Goal: Information Seeking & Learning: Learn about a topic

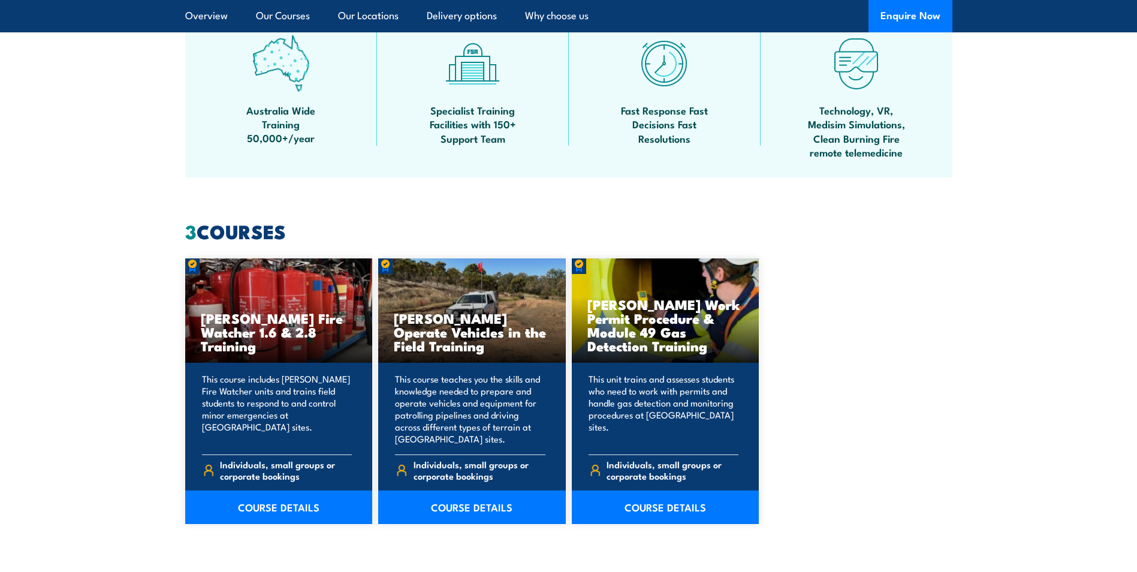
scroll to position [839, 0]
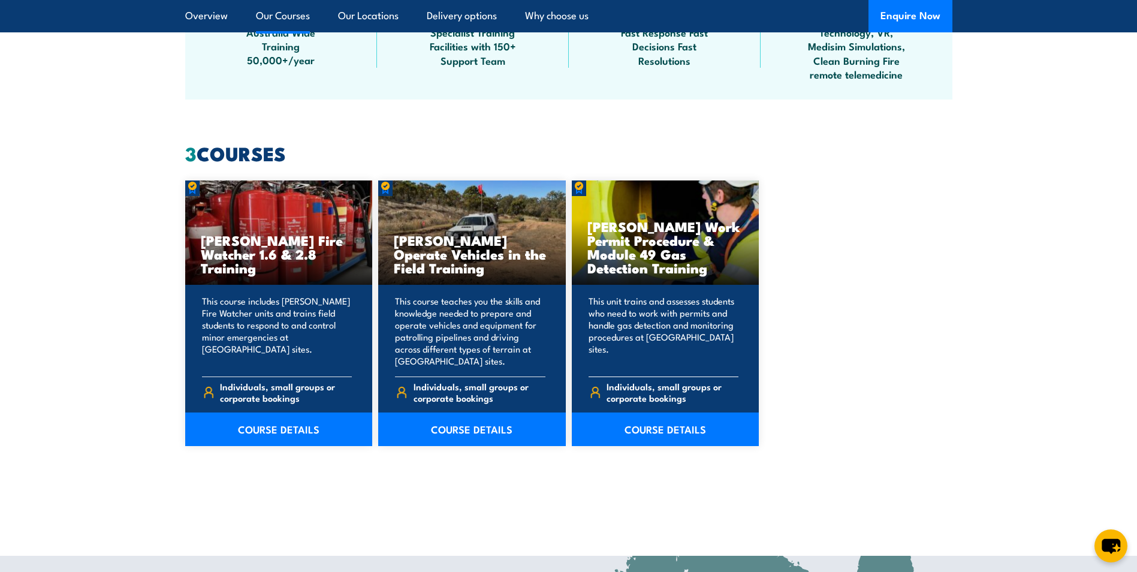
click at [653, 280] on div "[PERSON_NAME] Work Permit Procedure & Module 49 Gas Detection Training" at bounding box center [666, 232] width 188 height 105
click at [648, 430] on link "COURSE DETAILS" at bounding box center [666, 429] width 188 height 34
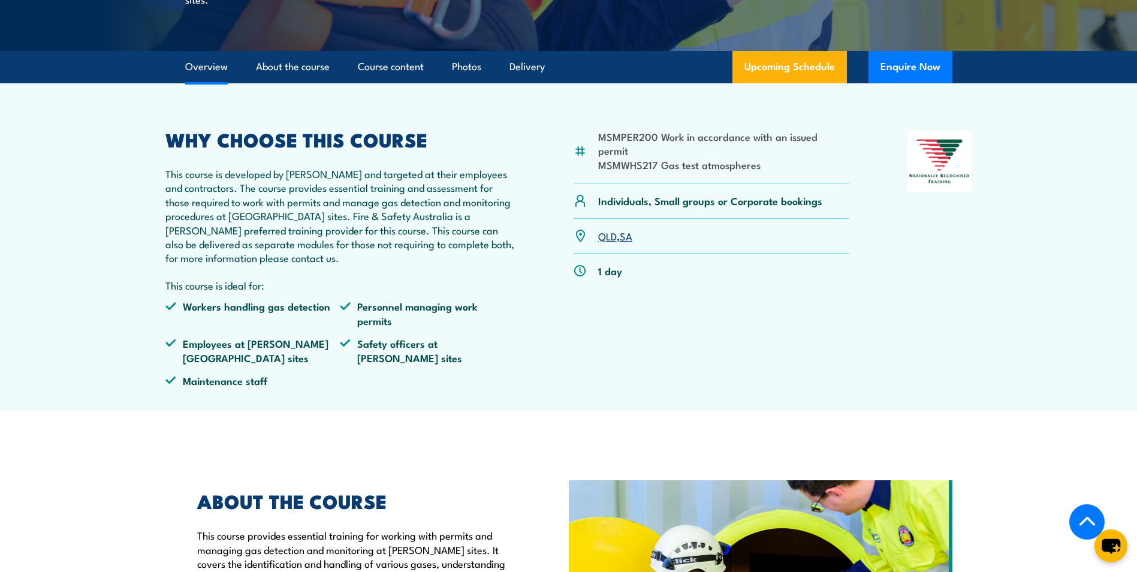
scroll to position [300, 0]
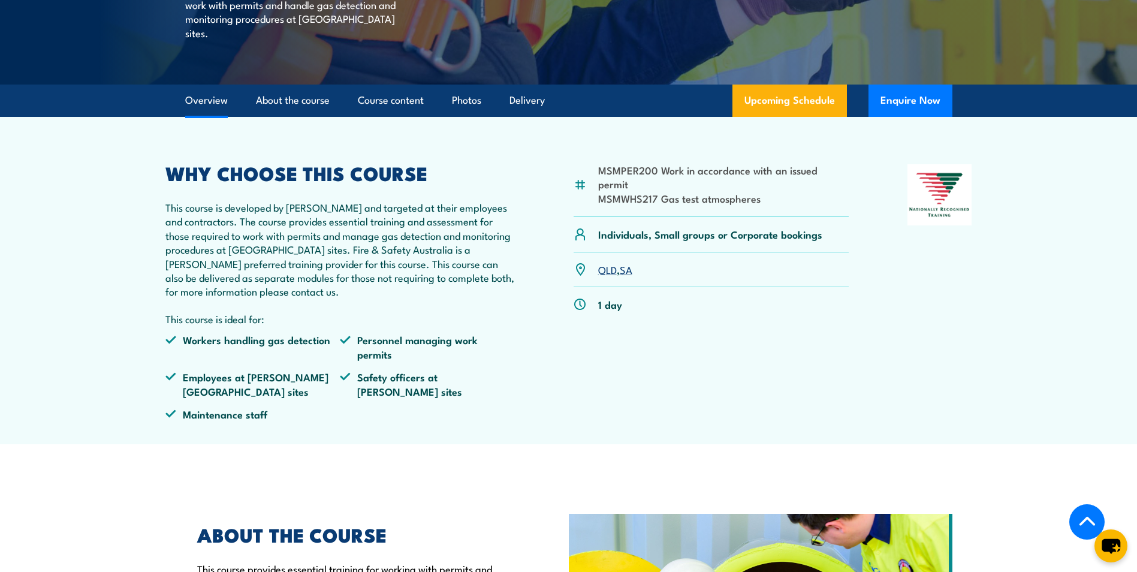
click at [607, 267] on link "QLD" at bounding box center [607, 269] width 19 height 14
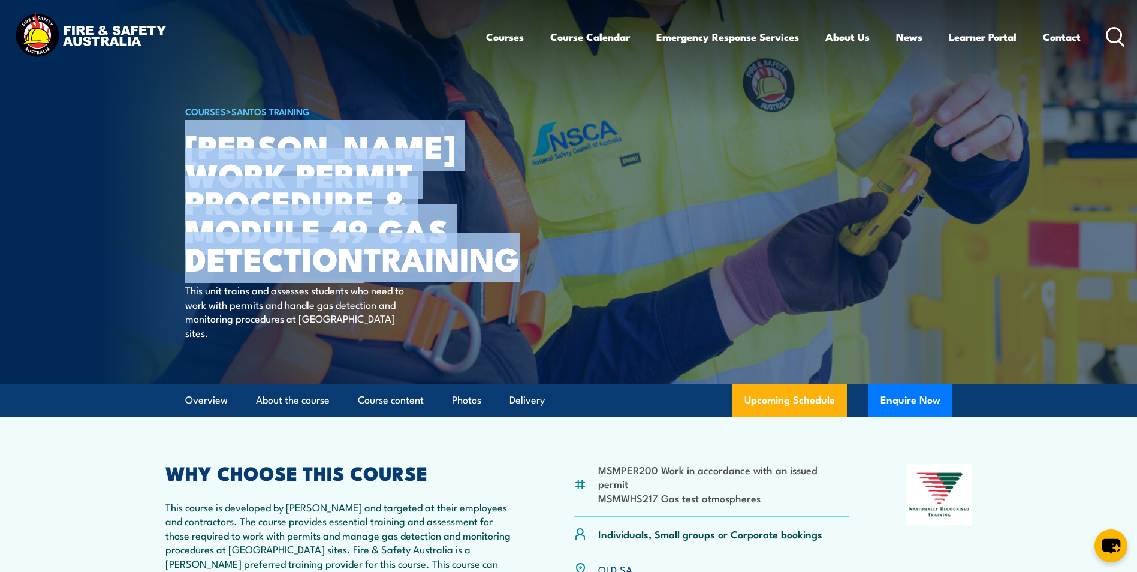
drag, startPoint x: 363, startPoint y: 285, endPoint x: 191, endPoint y: 150, distance: 218.2
click at [191, 150] on h1 "Santos Work Permit Procedure & Module 49 Gas Detection TRAINING" at bounding box center [333, 202] width 296 height 140
copy h1 "Santos Work Permit Procedure & Module 49 Gas Detection TRAINING"
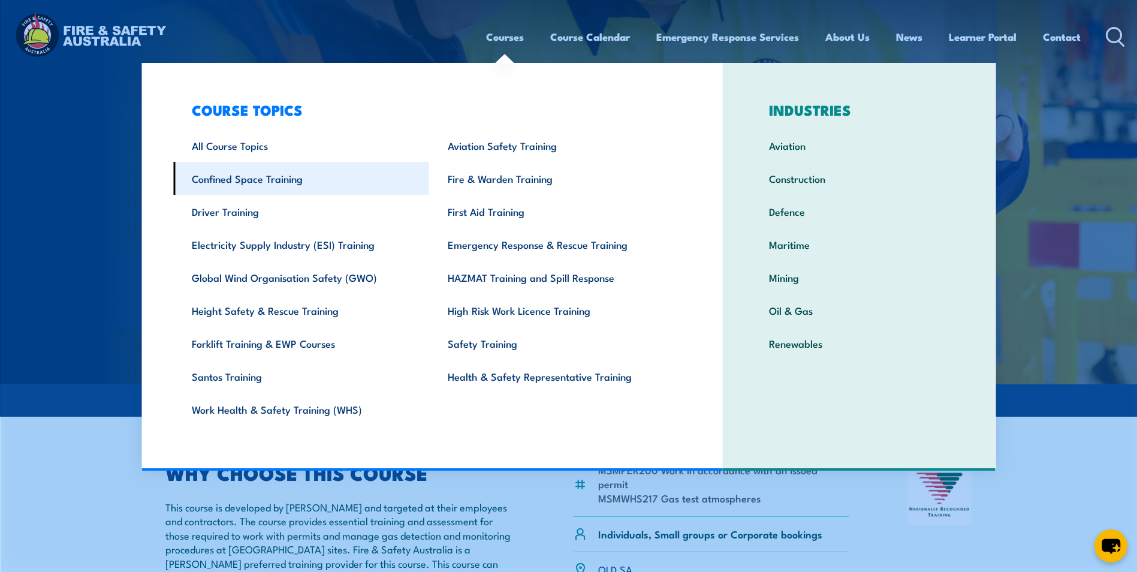
click at [263, 175] on link "Confined Space Training" at bounding box center [301, 178] width 256 height 33
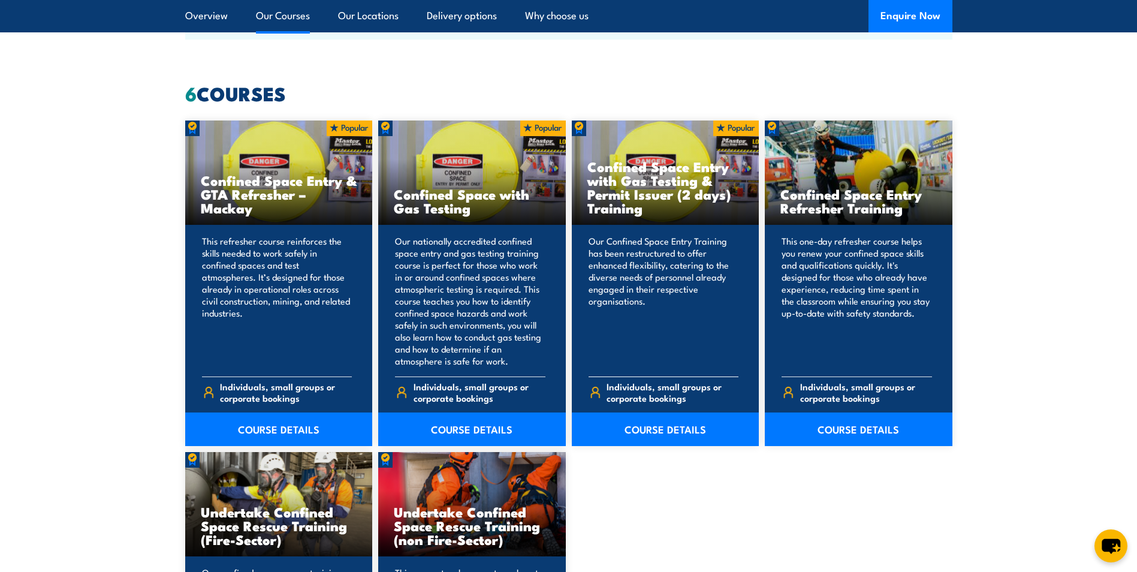
scroll to position [959, 0]
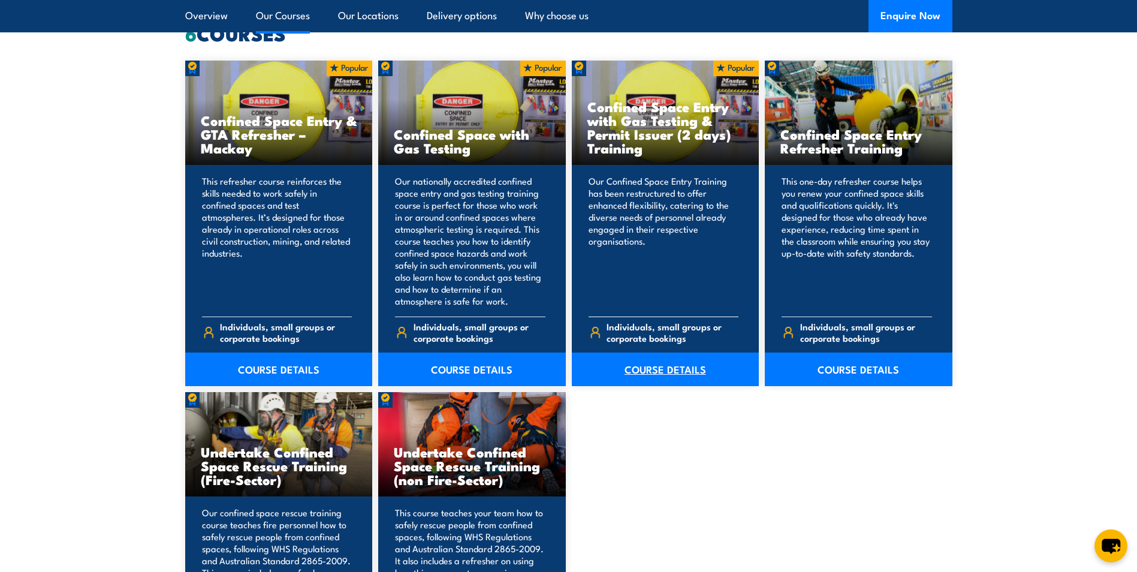
click at [677, 362] on link "COURSE DETAILS" at bounding box center [666, 369] width 188 height 34
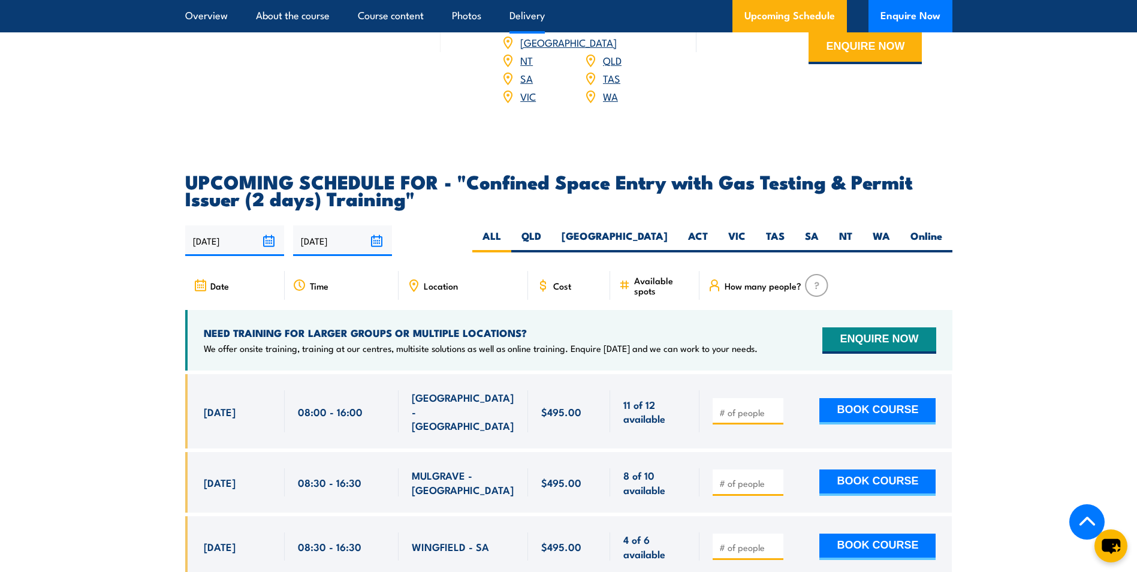
scroll to position [2038, 0]
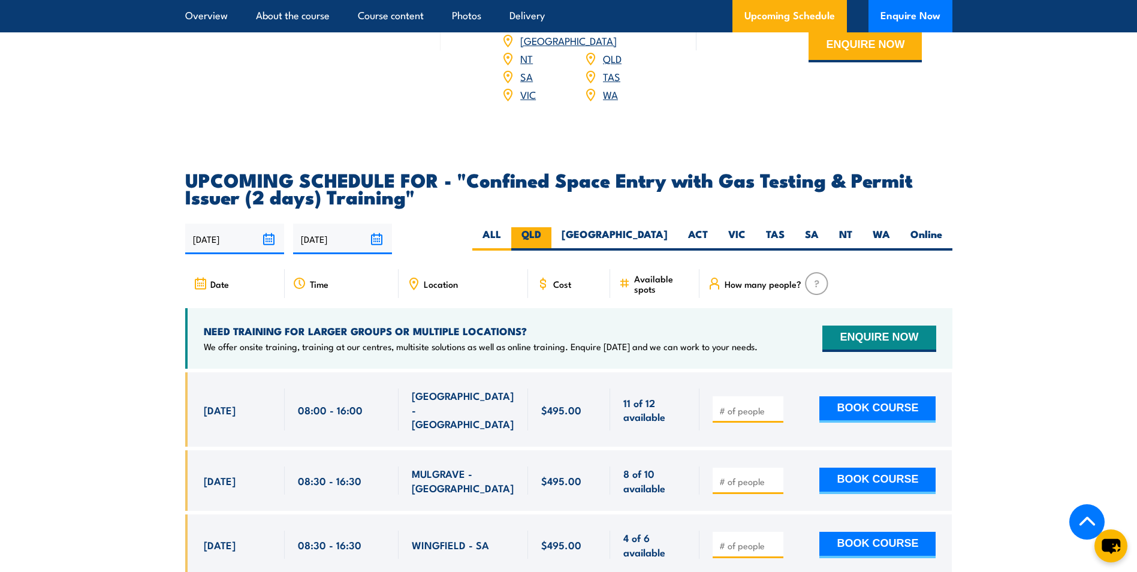
click at [551, 231] on label "QLD" at bounding box center [531, 238] width 40 height 23
click at [549, 231] on input "QLD" at bounding box center [545, 231] width 8 height 8
radio input "true"
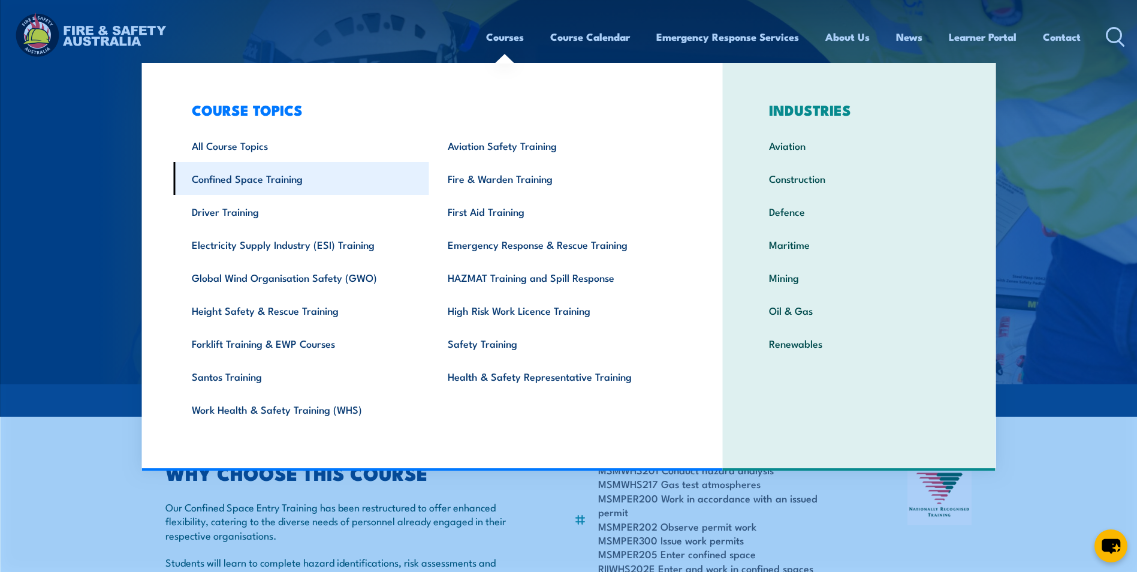
click at [263, 180] on link "Confined Space Training" at bounding box center [301, 178] width 256 height 33
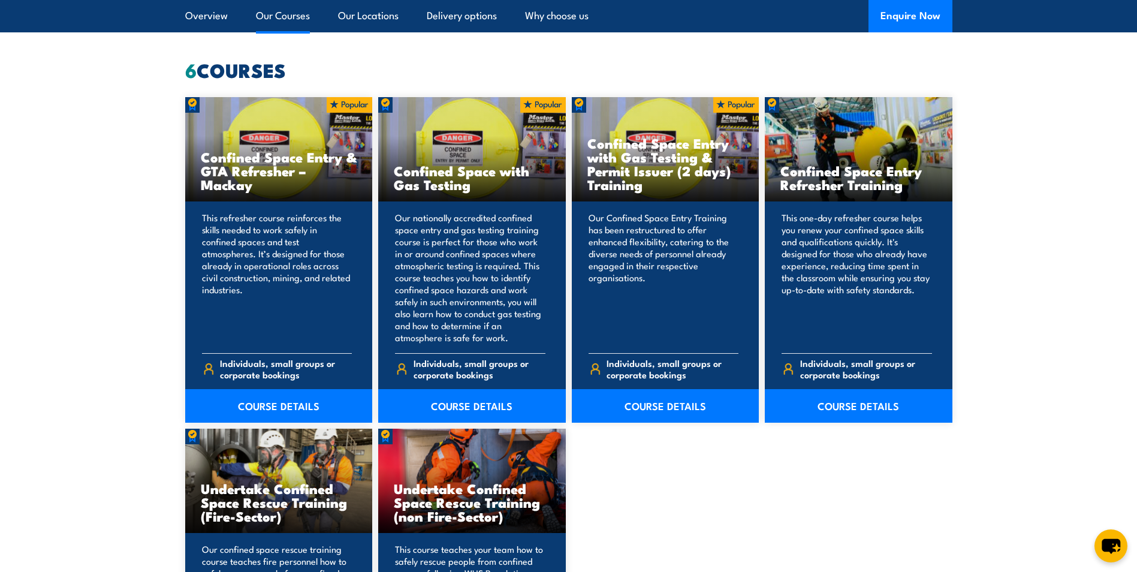
scroll to position [959, 0]
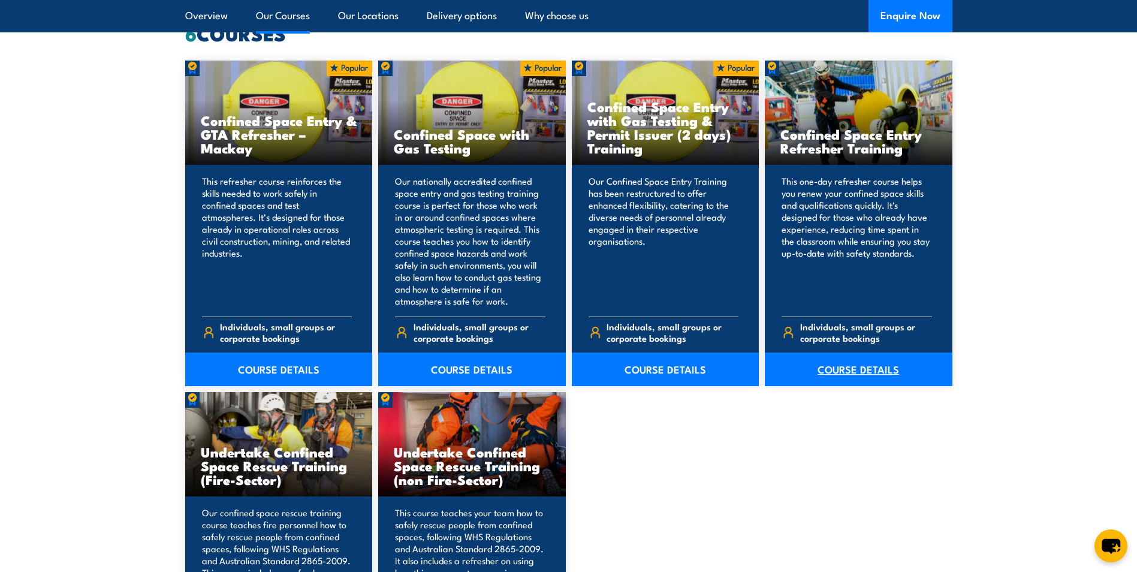
click at [861, 372] on link "COURSE DETAILS" at bounding box center [859, 369] width 188 height 34
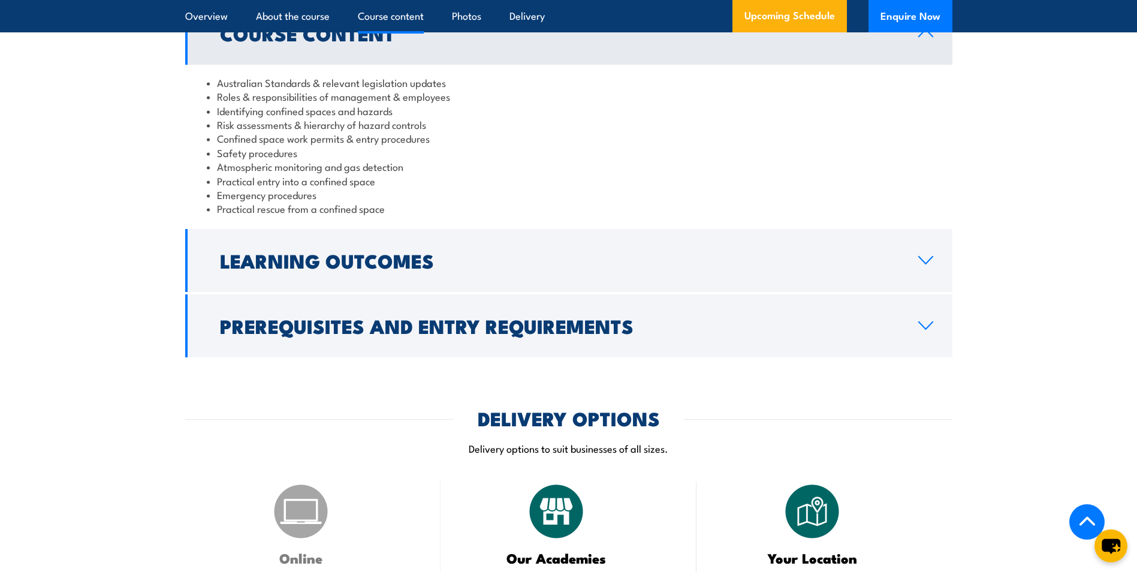
scroll to position [1259, 0]
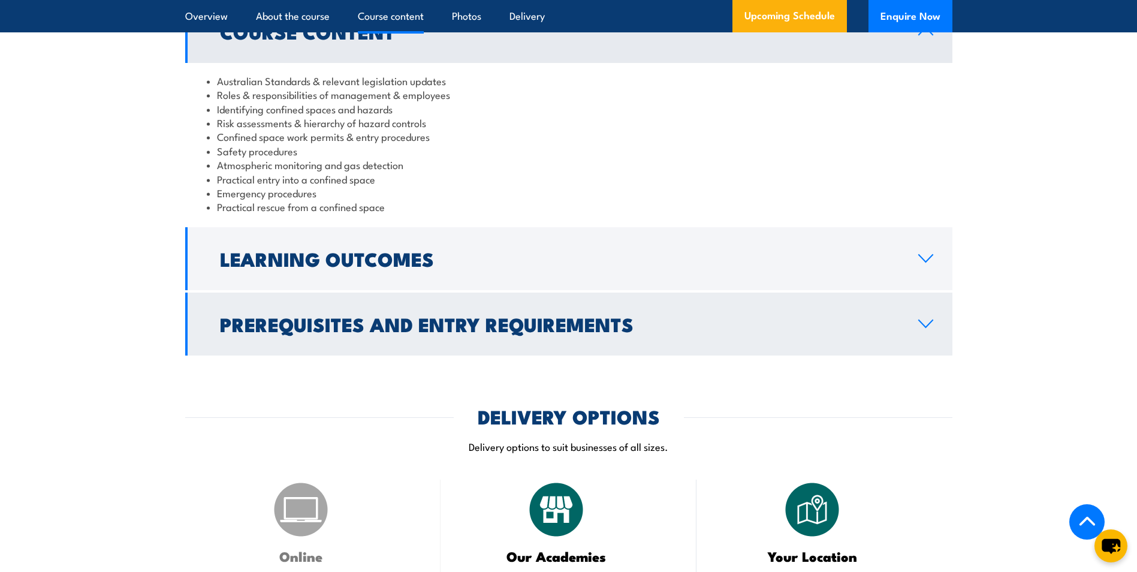
click at [919, 323] on icon at bounding box center [926, 324] width 16 height 10
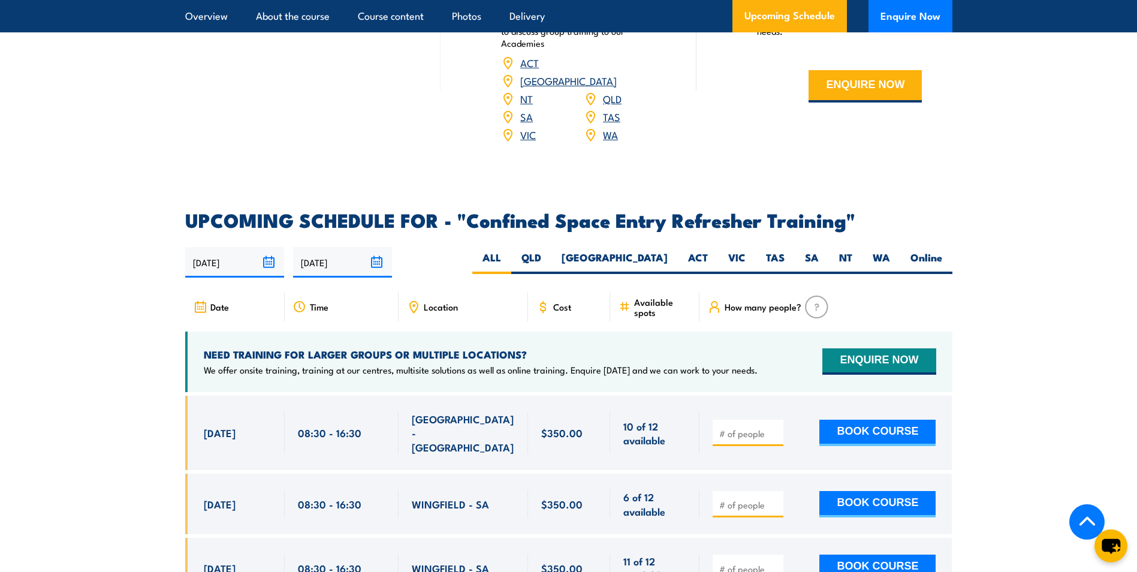
scroll to position [2277, 0]
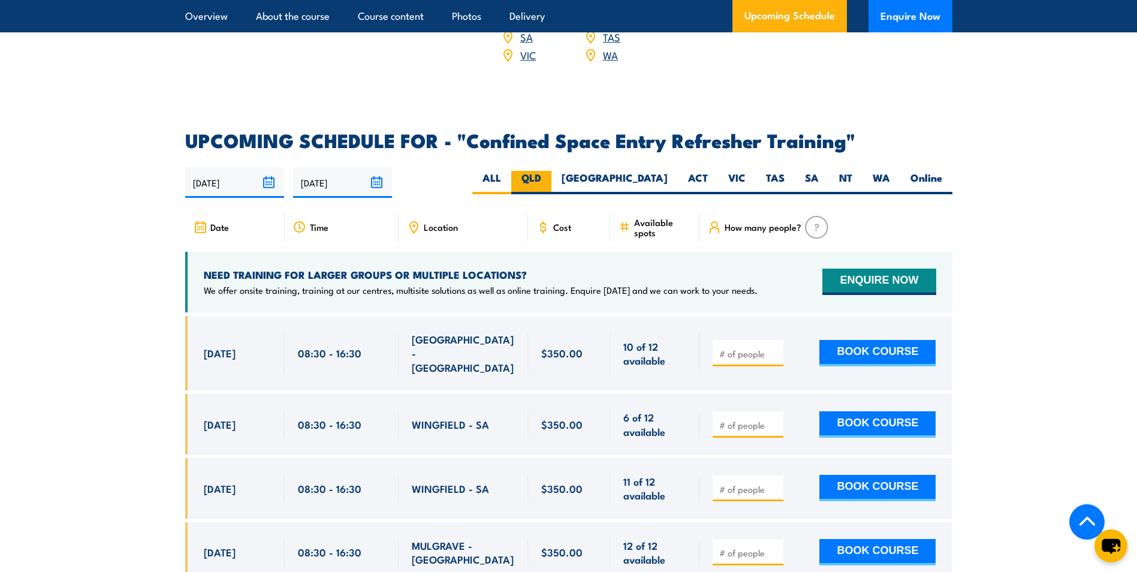
click at [551, 171] on label "QLD" at bounding box center [531, 182] width 40 height 23
click at [549, 171] on input "QLD" at bounding box center [545, 175] width 8 height 8
radio input "true"
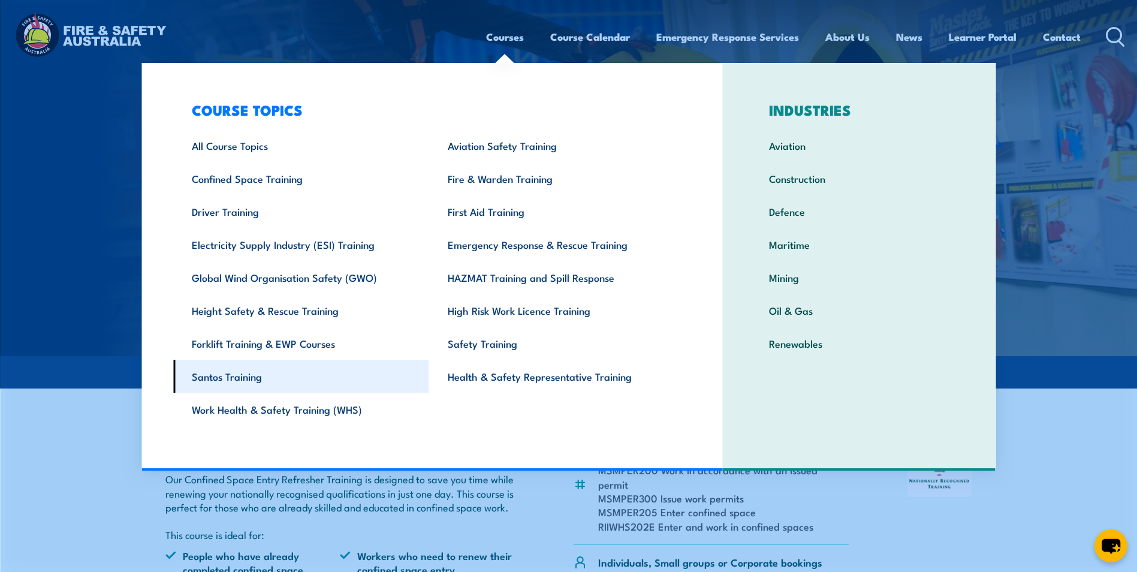
click at [238, 372] on link "Santos Training" at bounding box center [301, 376] width 256 height 33
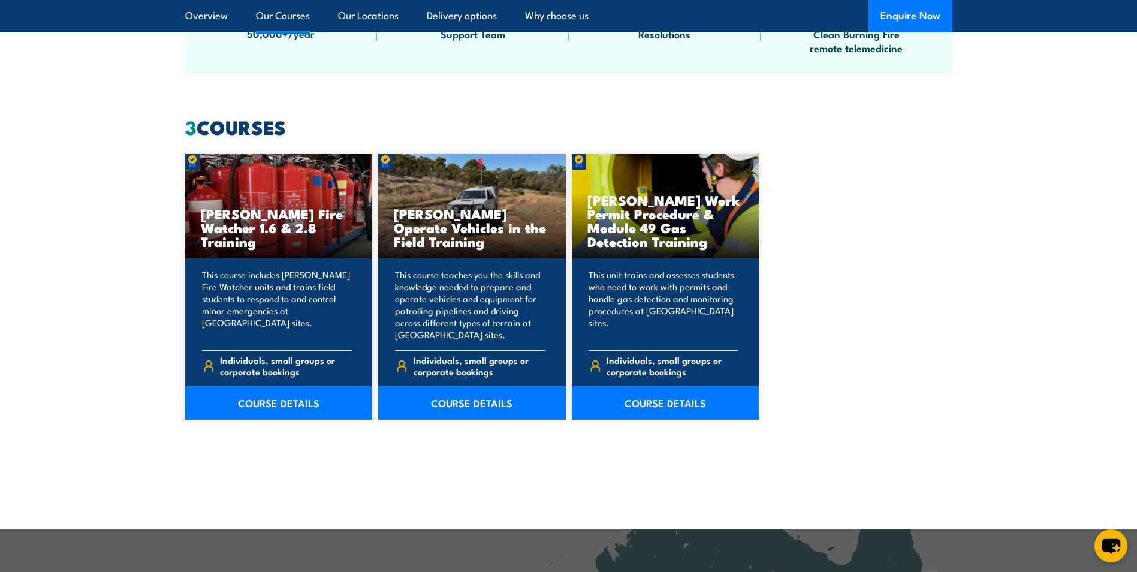
scroll to position [839, 0]
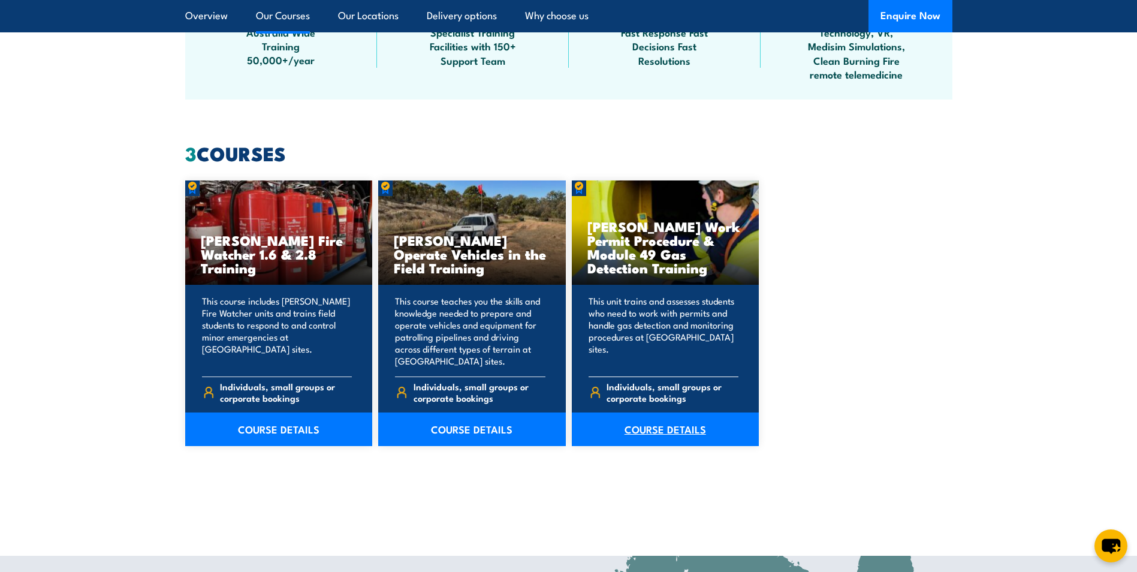
click at [674, 430] on link "COURSE DETAILS" at bounding box center [666, 429] width 188 height 34
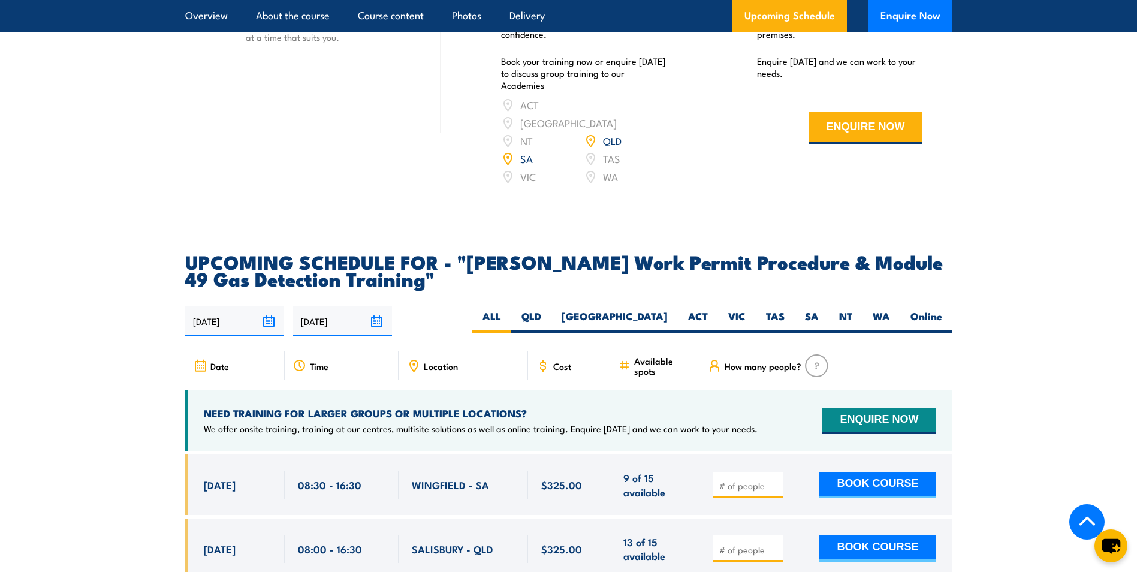
scroll to position [1798, 0]
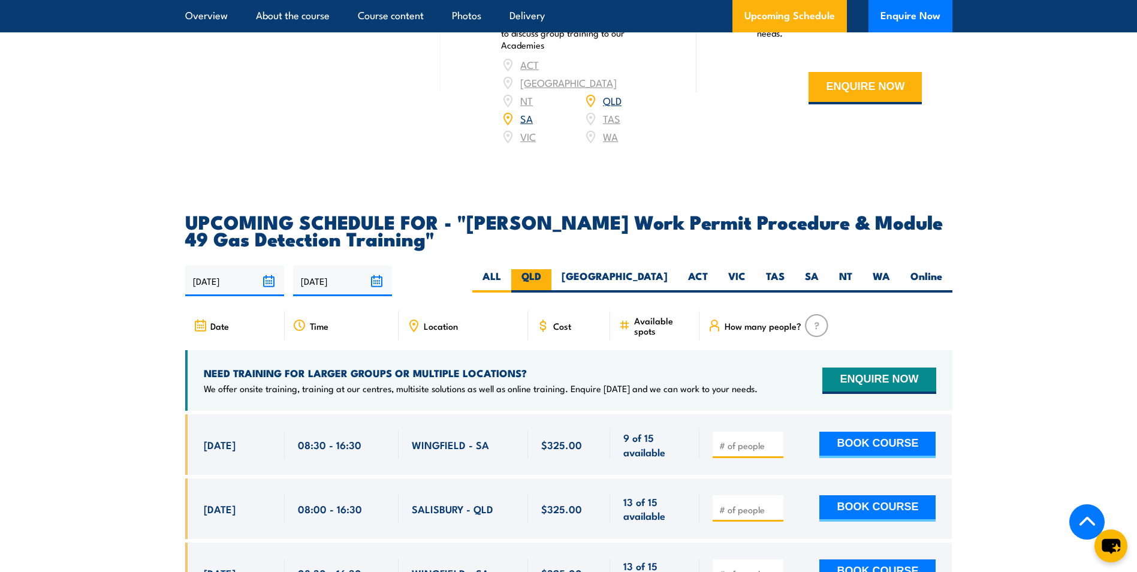
click at [551, 269] on label "QLD" at bounding box center [531, 280] width 40 height 23
click at [549, 269] on input "QLD" at bounding box center [545, 273] width 8 height 8
radio input "true"
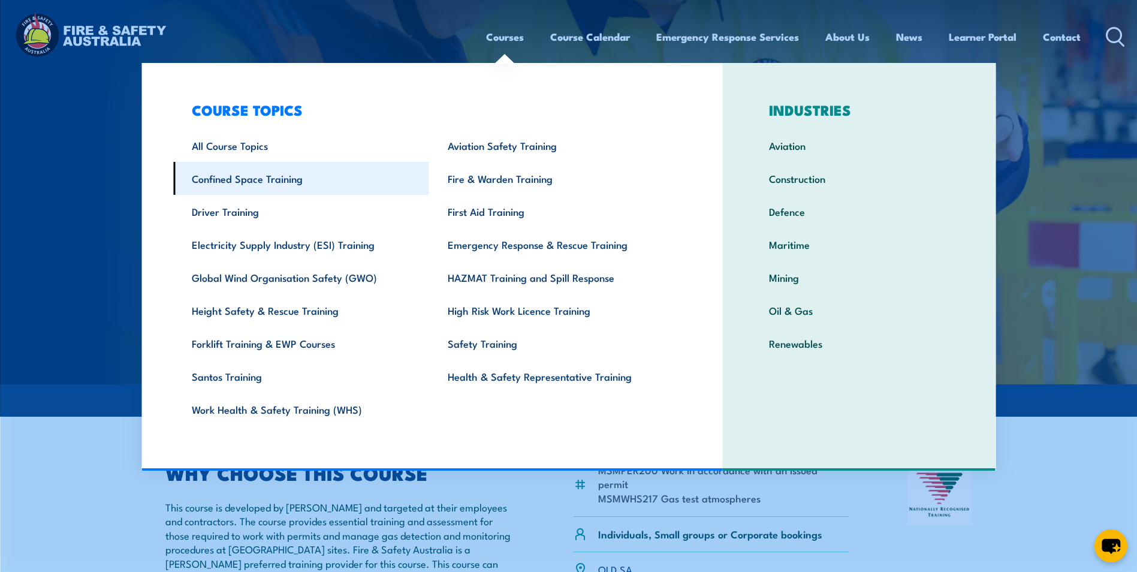
click at [278, 180] on link "Confined Space Training" at bounding box center [301, 178] width 256 height 33
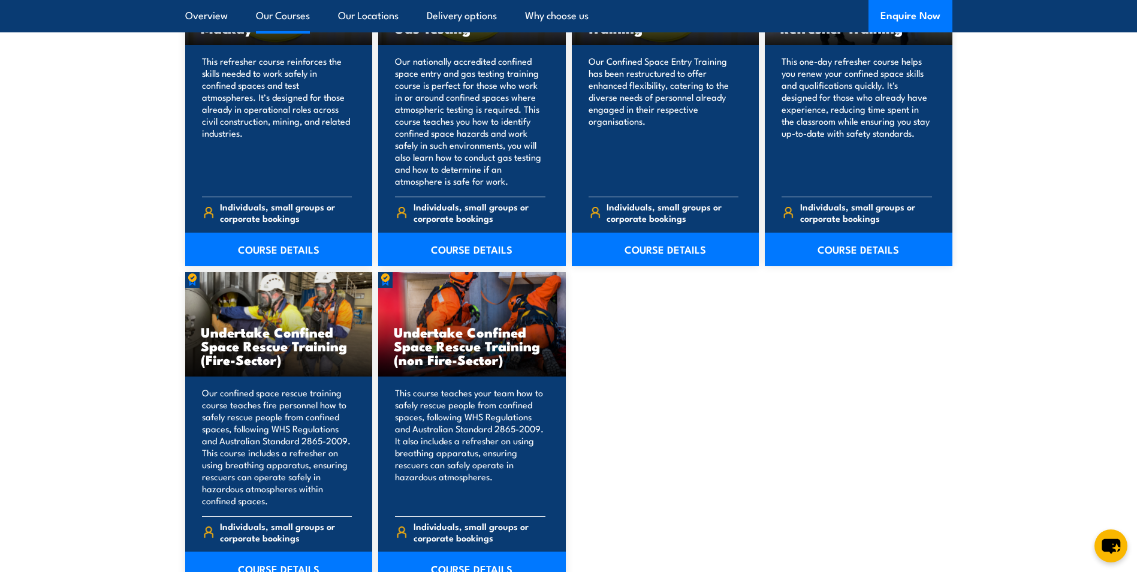
scroll to position [1019, 0]
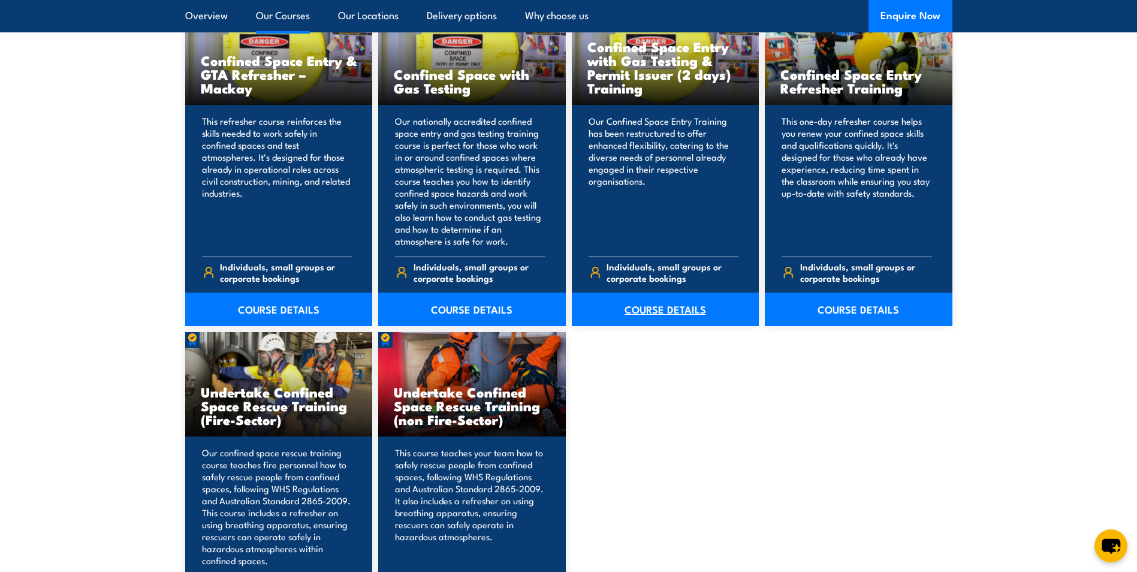
click at [643, 305] on link "COURSE DETAILS" at bounding box center [666, 309] width 188 height 34
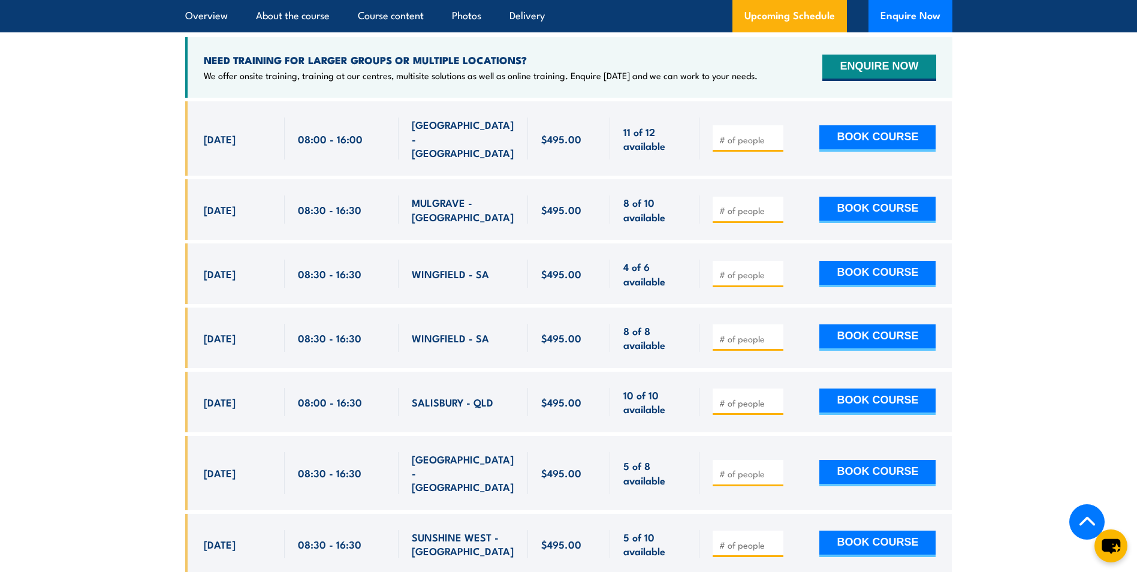
scroll to position [2098, 0]
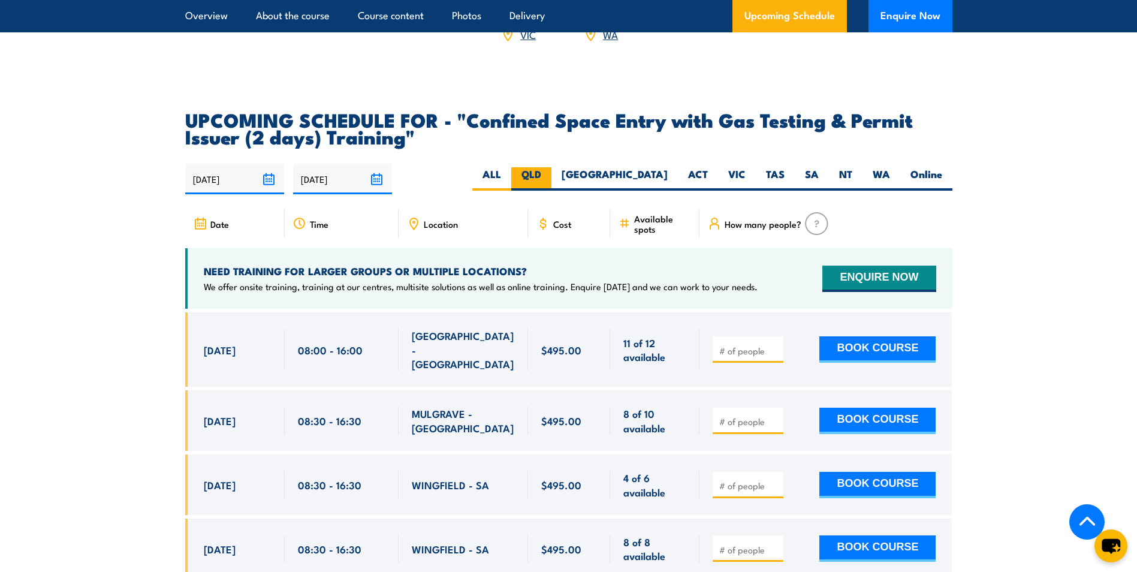
click at [551, 171] on label "QLD" at bounding box center [531, 178] width 40 height 23
click at [549, 171] on input "QLD" at bounding box center [545, 171] width 8 height 8
radio input "true"
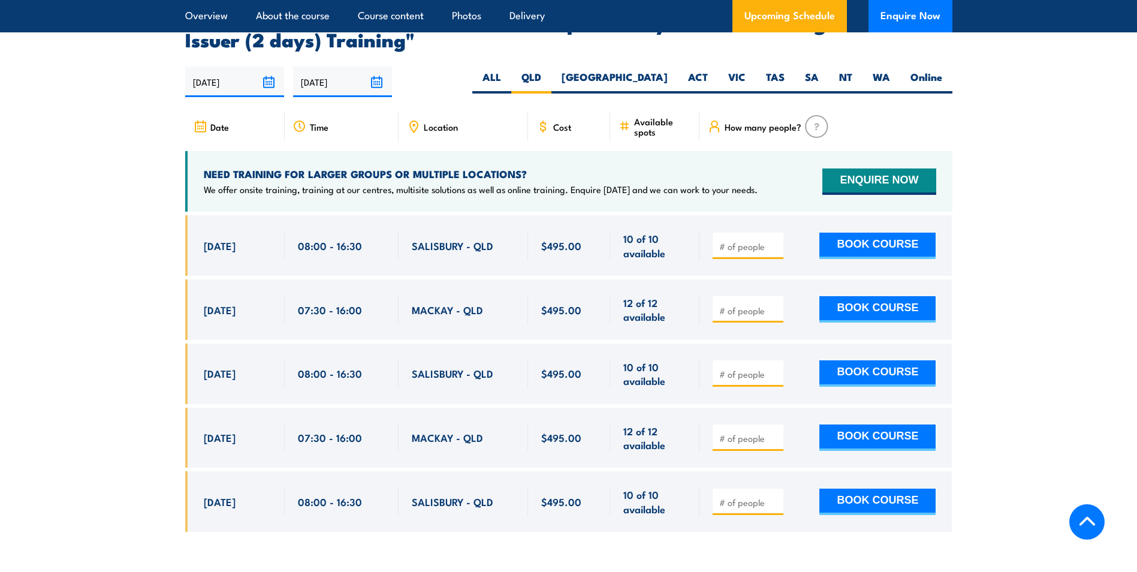
scroll to position [2205, 0]
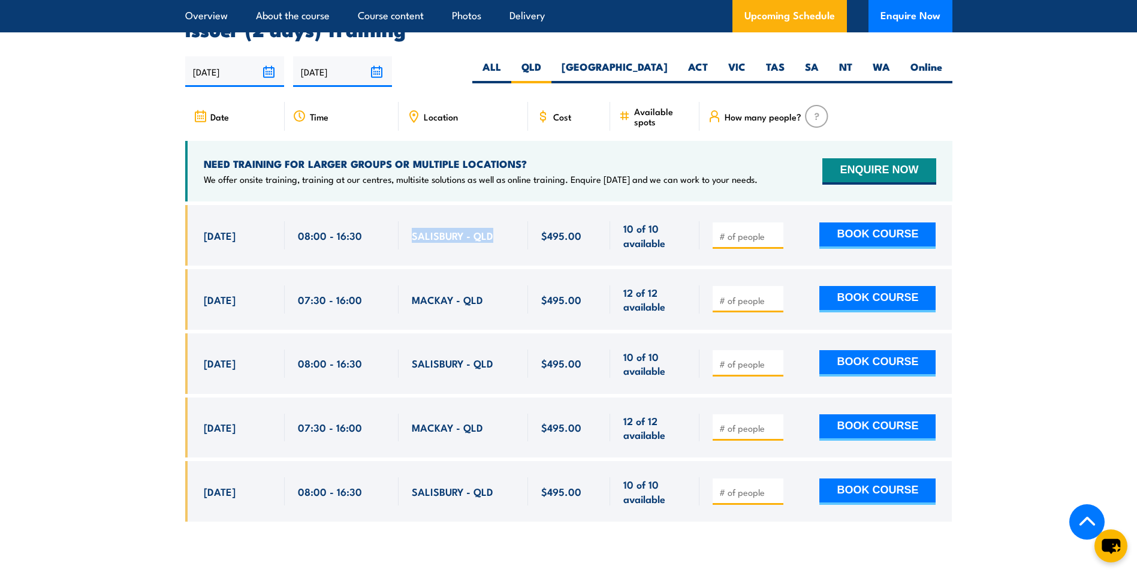
drag, startPoint x: 498, startPoint y: 234, endPoint x: 409, endPoint y: 233, distance: 88.7
click at [409, 233] on div "SALISBURY - QLD" at bounding box center [463, 235] width 129 height 61
drag, startPoint x: 409, startPoint y: 233, endPoint x: 420, endPoint y: 234, distance: 10.8
copy span "SALISBURY - QLD"
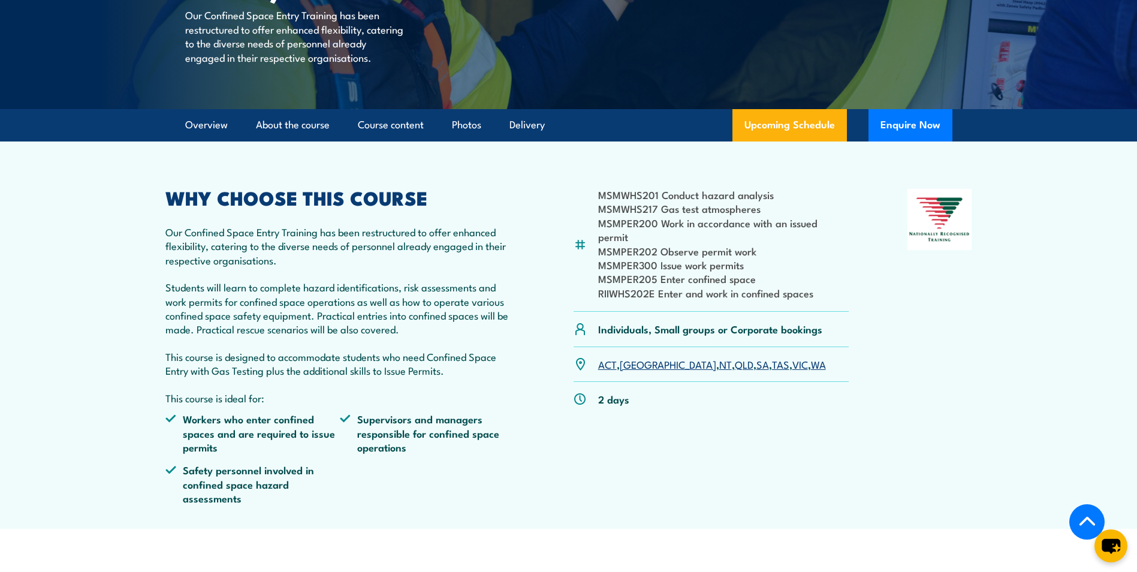
scroll to position [300, 0]
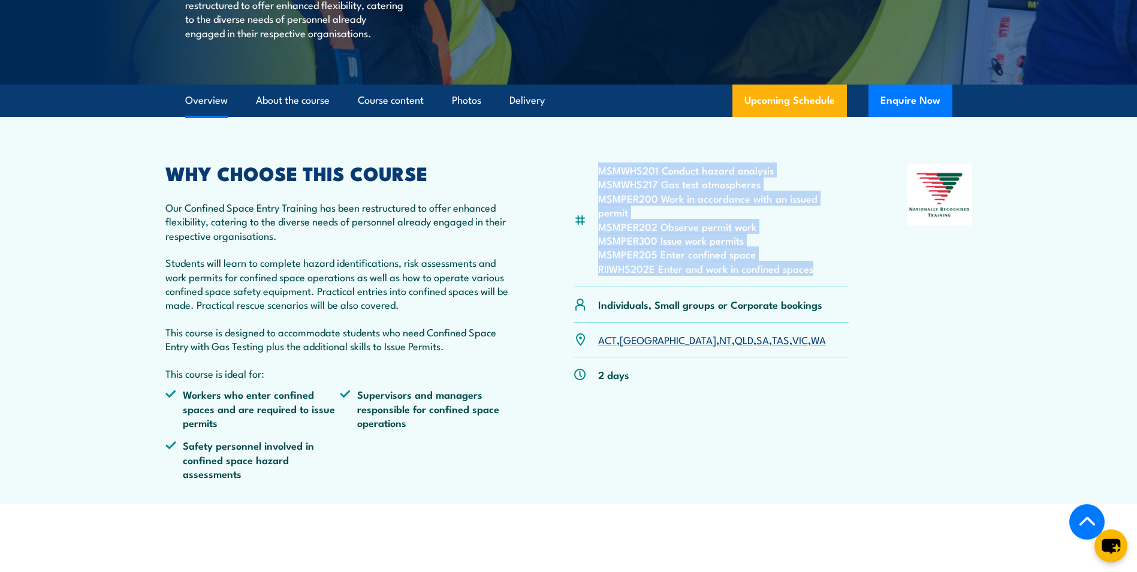
drag, startPoint x: 823, startPoint y: 274, endPoint x: 581, endPoint y: 184, distance: 257.9
click at [581, 184] on div "MSMWHS201 Conduct hazard analysis MSMWHS217 Gas test atmospheres MSMPER200 Work…" at bounding box center [712, 225] width 276 height 123
copy ul "MSMWHS201 Conduct hazard analysis MSMWHS217 Gas test atmospheres MSMPER200 Work…"
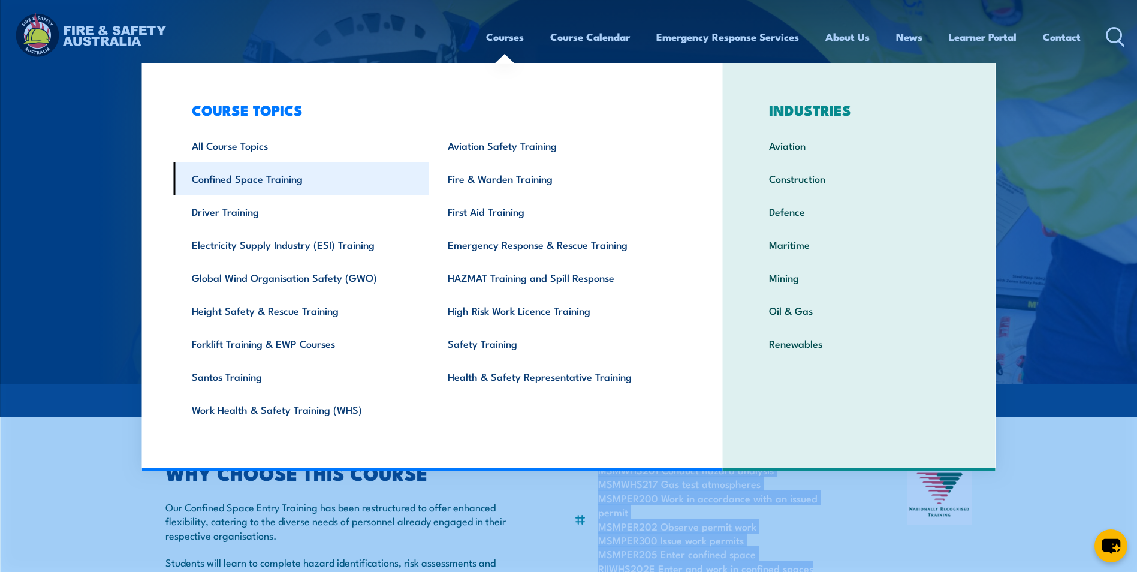
click at [223, 179] on link "Confined Space Training" at bounding box center [301, 178] width 256 height 33
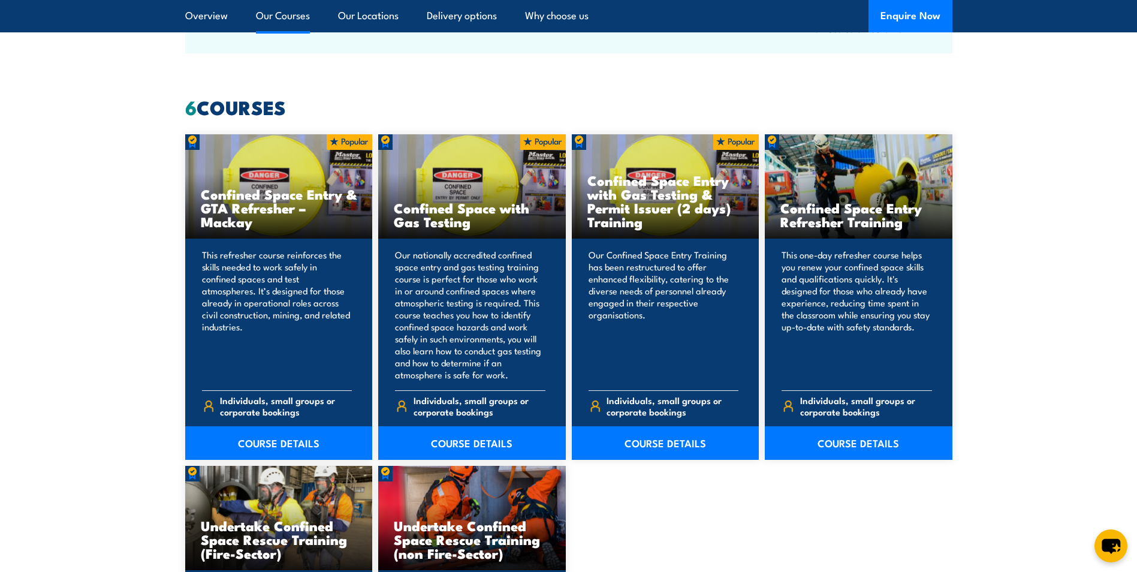
scroll to position [899, 0]
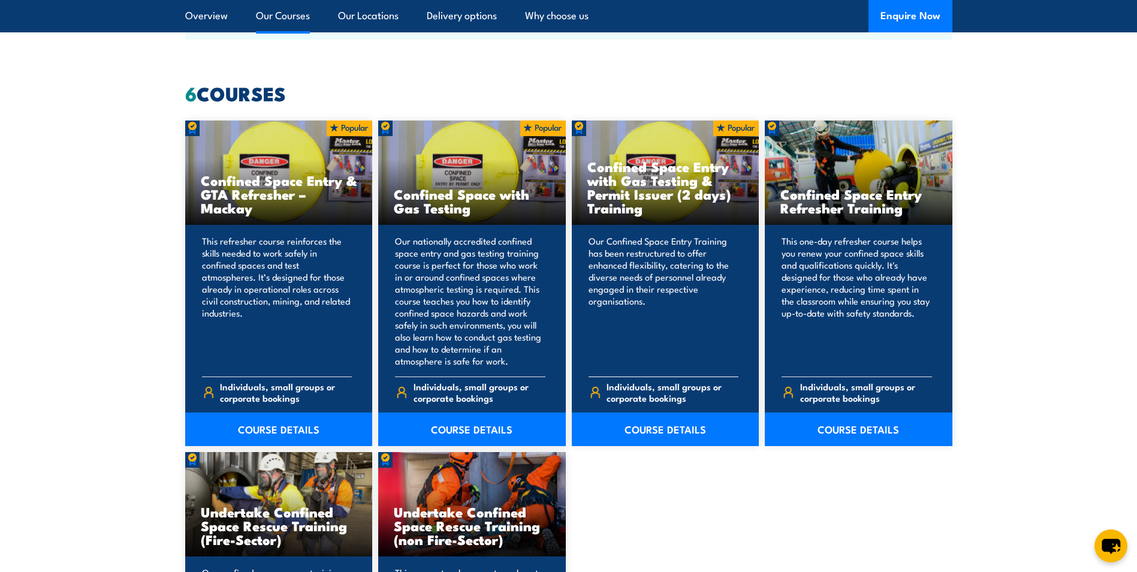
drag, startPoint x: 671, startPoint y: 196, endPoint x: 587, endPoint y: 165, distance: 90.1
click at [587, 165] on h3 "Confined Space Entry with Gas Testing & Permit Issuer (2 days) Training" at bounding box center [665, 186] width 156 height 55
copy h3 "Confined Space Entry with Gas Testing & Permit Issuer"
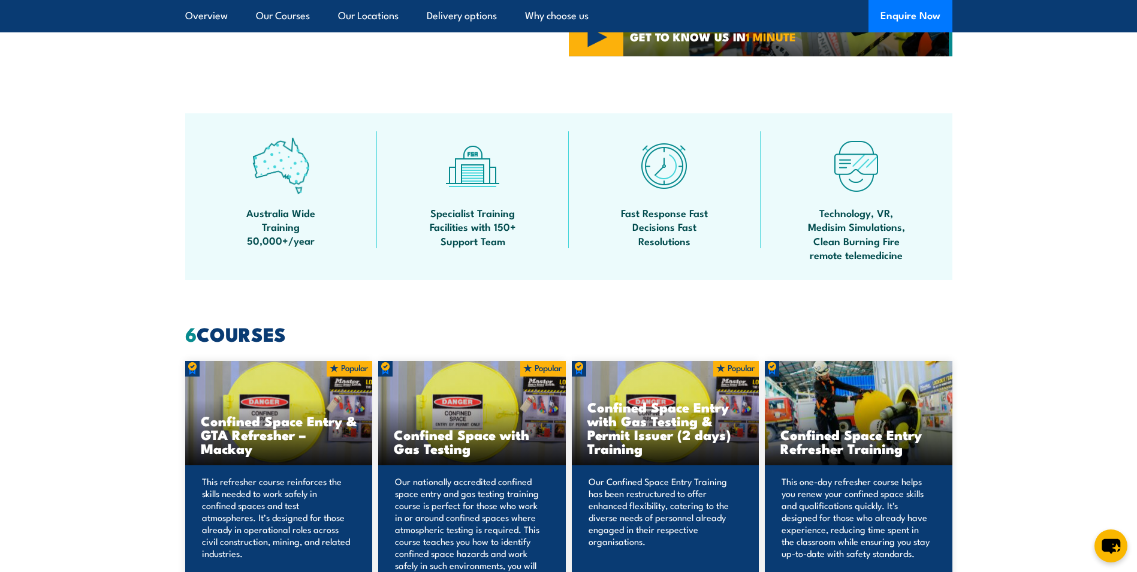
scroll to position [659, 0]
click at [150, 176] on section "Australia Wide Training 50,000+/year Specialist Training Facilities with 150+ S…" at bounding box center [568, 196] width 1137 height 167
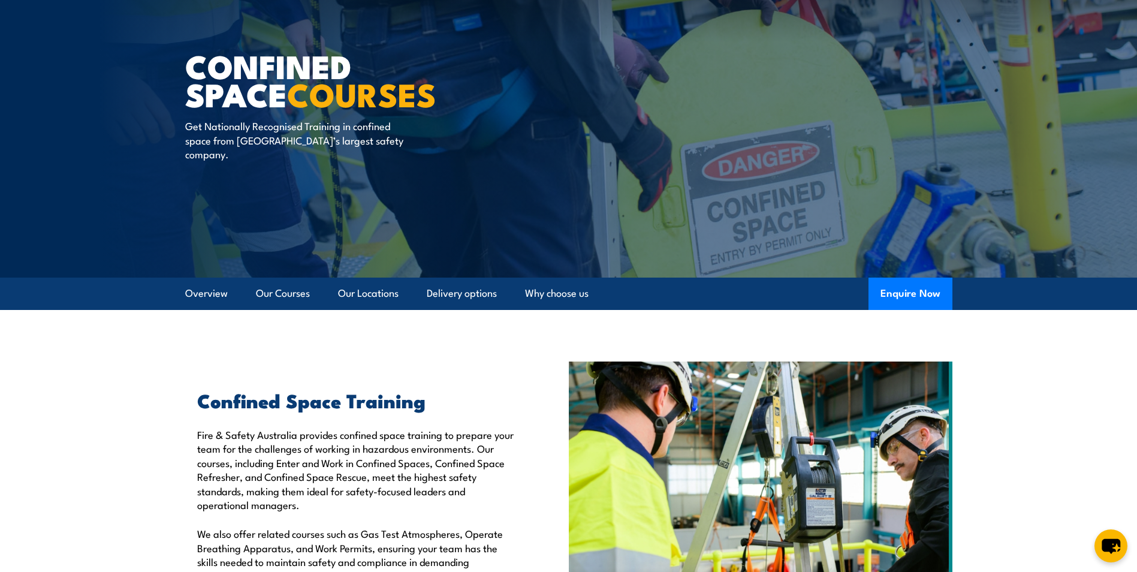
scroll to position [0, 0]
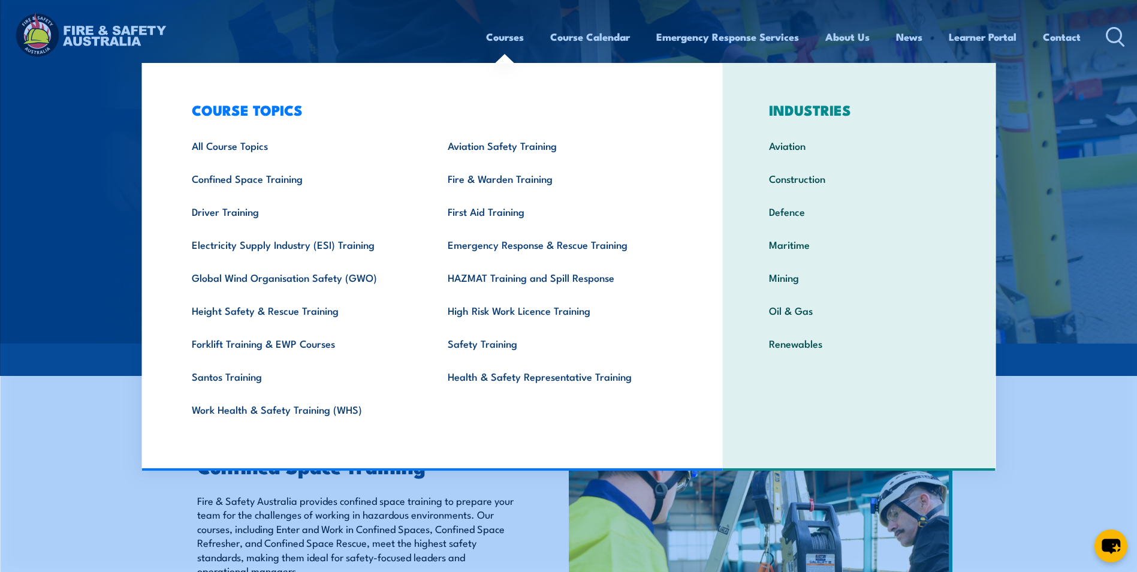
click at [509, 40] on link "Courses" at bounding box center [505, 37] width 38 height 32
